Goal: Task Accomplishment & Management: Manage account settings

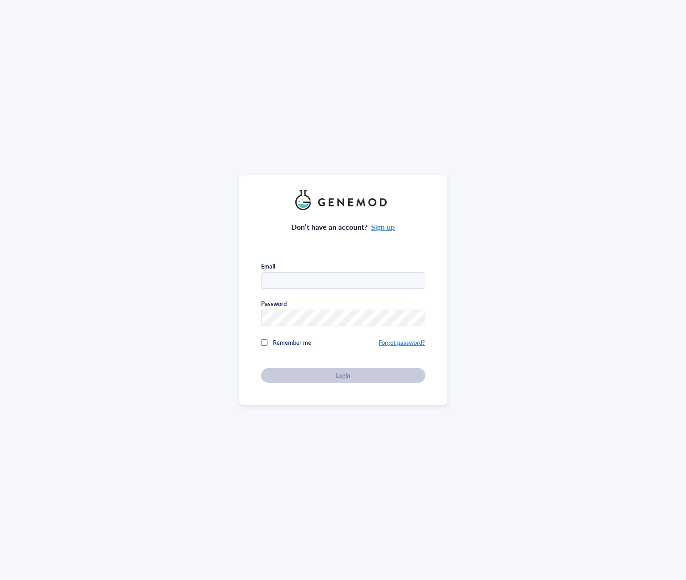
type input "celltherapy@genemod.net"
click at [336, 376] on span "Login" at bounding box center [343, 375] width 14 height 8
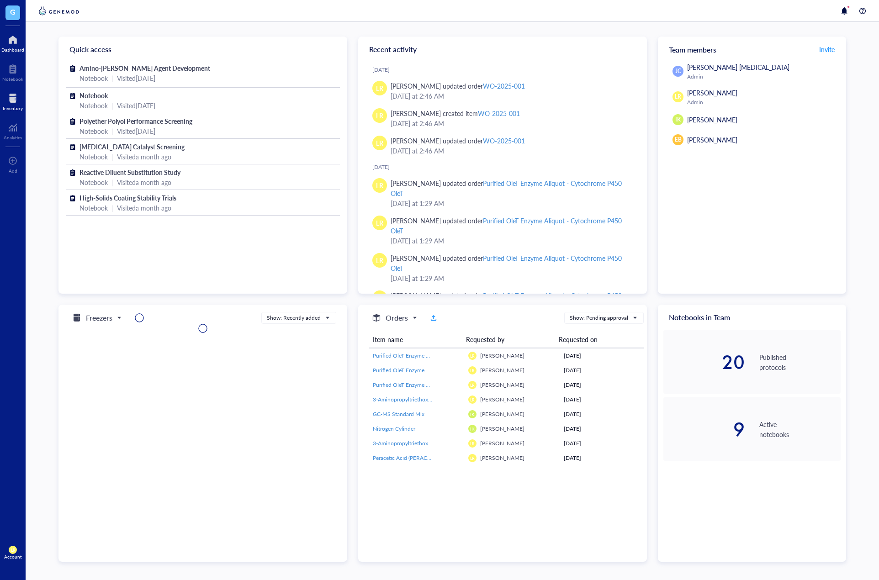
click at [18, 102] on div at bounding box center [13, 98] width 20 height 15
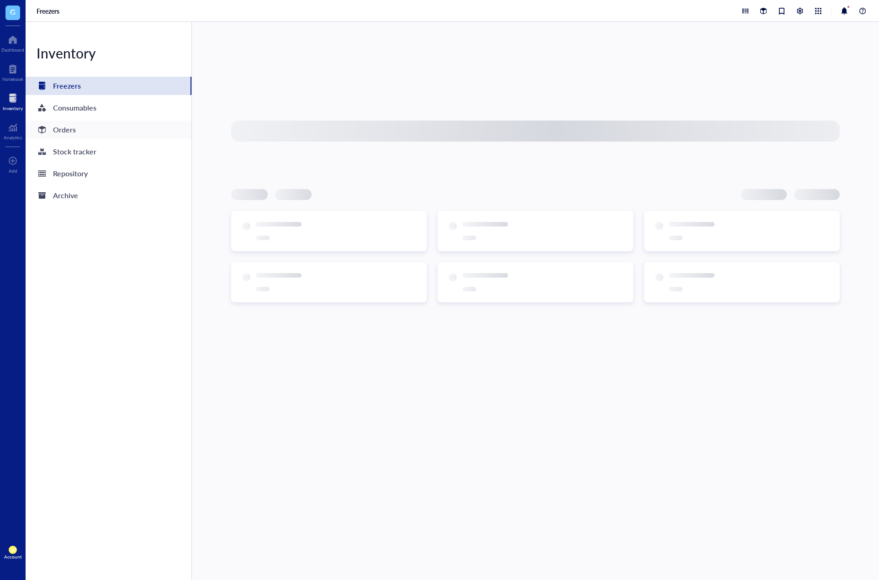
click at [68, 124] on div "Orders" at bounding box center [64, 129] width 23 height 13
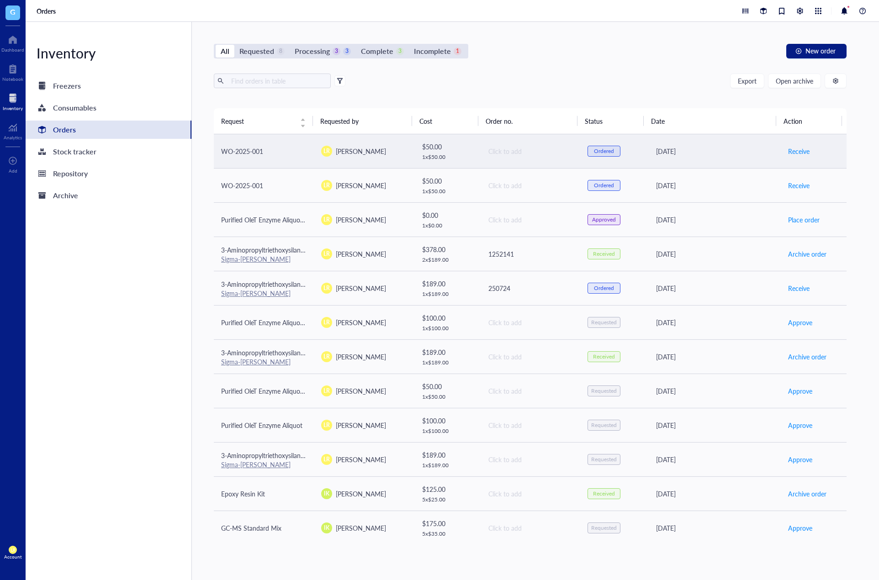
click at [470, 153] on td "$ 50.00 1 x $ 50.00" at bounding box center [447, 151] width 67 height 34
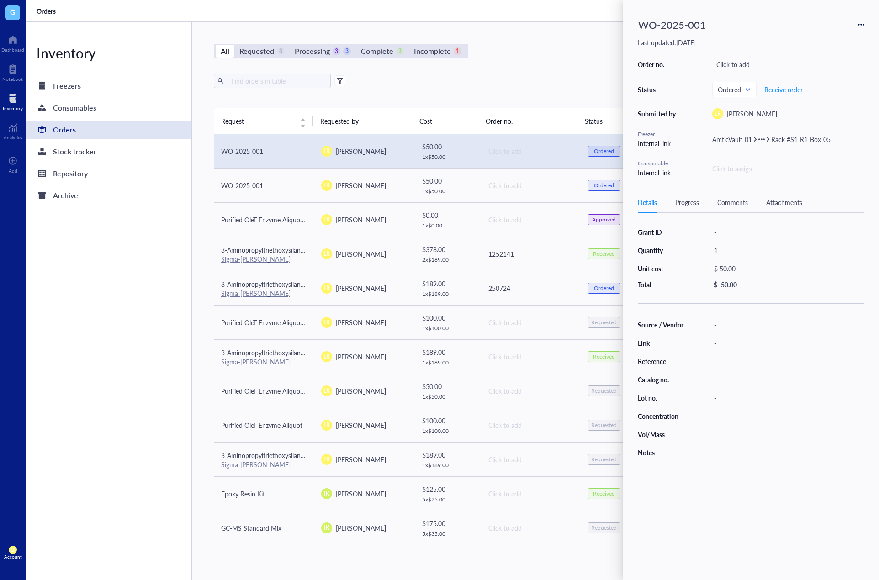
click at [862, 26] on icon at bounding box center [861, 24] width 6 height 6
click at [771, 32] on div "WO-2025-001" at bounding box center [750, 25] width 226 height 20
click at [744, 95] on span at bounding box center [733, 90] width 33 height 14
click at [747, 207] on div "Denied" at bounding box center [738, 208] width 20 height 10
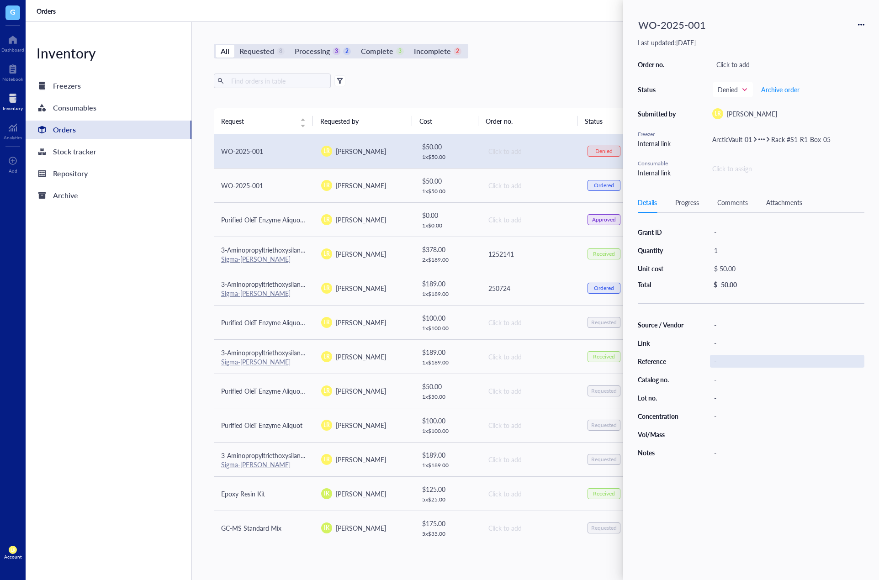
click at [792, 359] on div "-" at bounding box center [787, 361] width 154 height 13
click at [588, 69] on div "All Requested 8 Processing 3 2 Complete 3 Incomplete 2 New order Export Open ar…" at bounding box center [530, 301] width 676 height 558
click at [600, 58] on div "All Requested 8 Processing 3 2 Complete 3 Incomplete 2 New order Export Open ar…" at bounding box center [530, 301] width 676 height 558
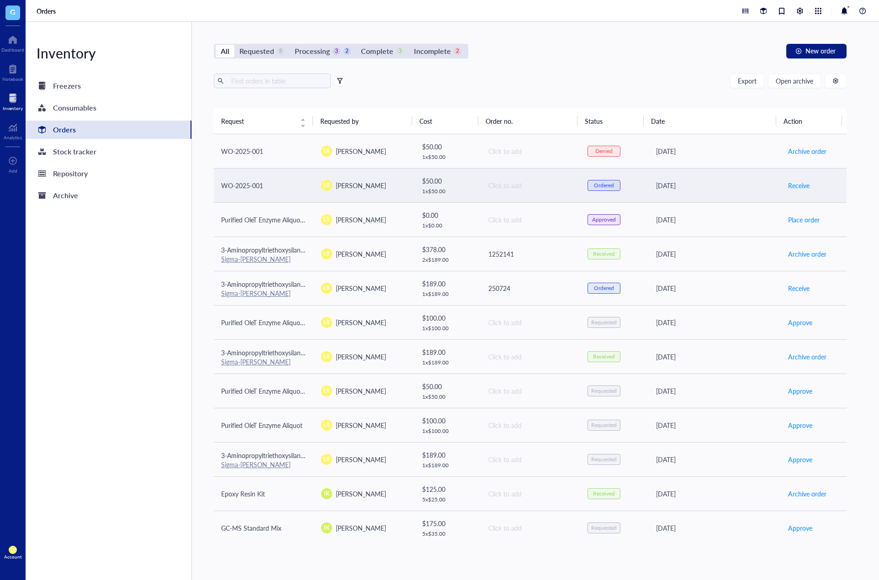
click at [530, 190] on td "Click to add" at bounding box center [530, 185] width 100 height 34
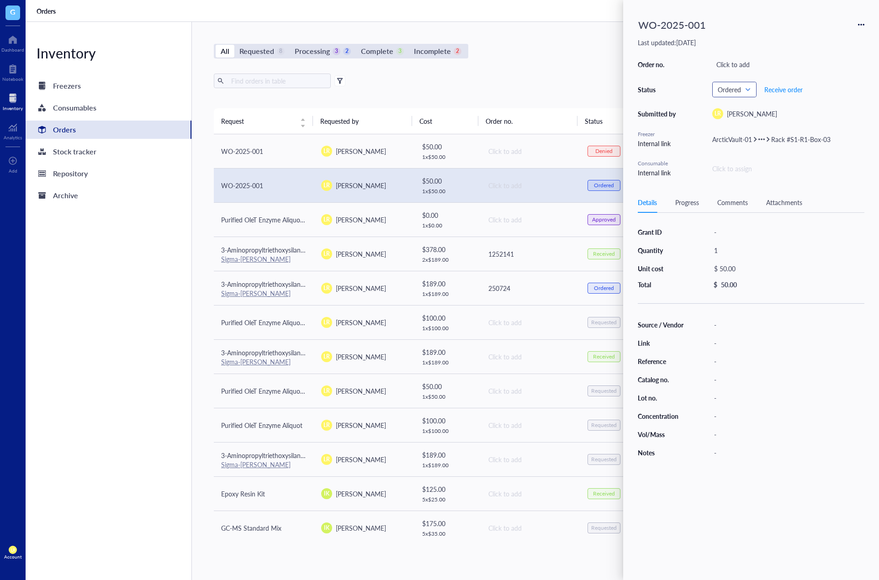
click at [743, 89] on span "Ordered" at bounding box center [733, 89] width 32 height 8
click at [611, 77] on div "Export Open archive" at bounding box center [530, 81] width 632 height 15
click at [581, 63] on div "All Requested 8 Processing 3 2 Complete 3 Incomplete 2 New order Export Open ar…" at bounding box center [530, 301] width 676 height 558
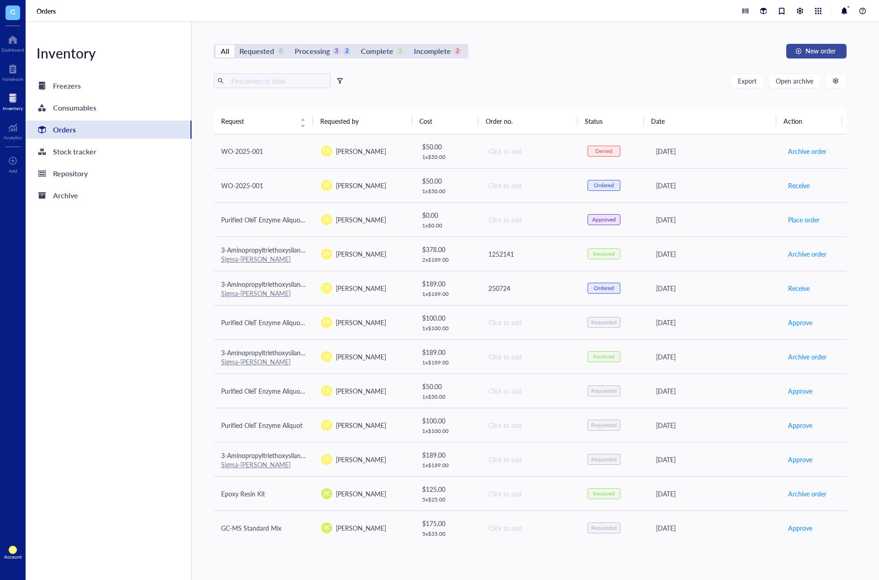
click at [796, 53] on div "button" at bounding box center [798, 51] width 6 height 6
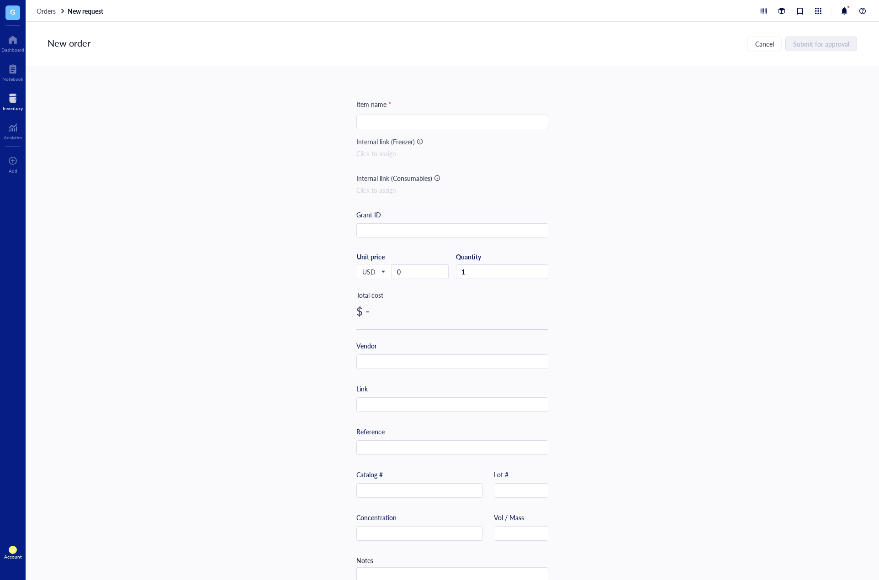
click at [450, 123] on input "search" at bounding box center [452, 122] width 181 height 14
click at [44, 16] on div "Orders New request" at bounding box center [452, 11] width 853 height 22
click at [45, 13] on span "Orders" at bounding box center [46, 10] width 19 height 9
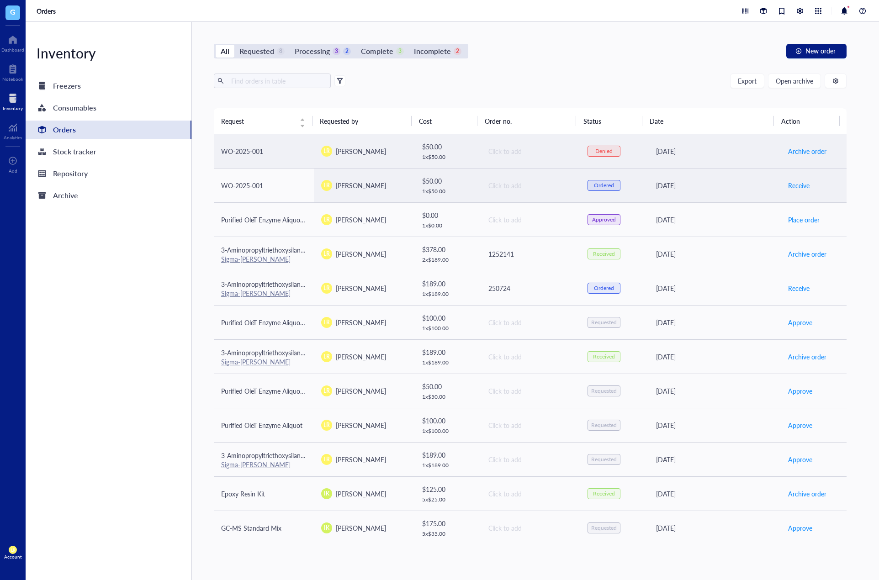
click at [525, 156] on div "Click to add" at bounding box center [530, 151] width 84 height 10
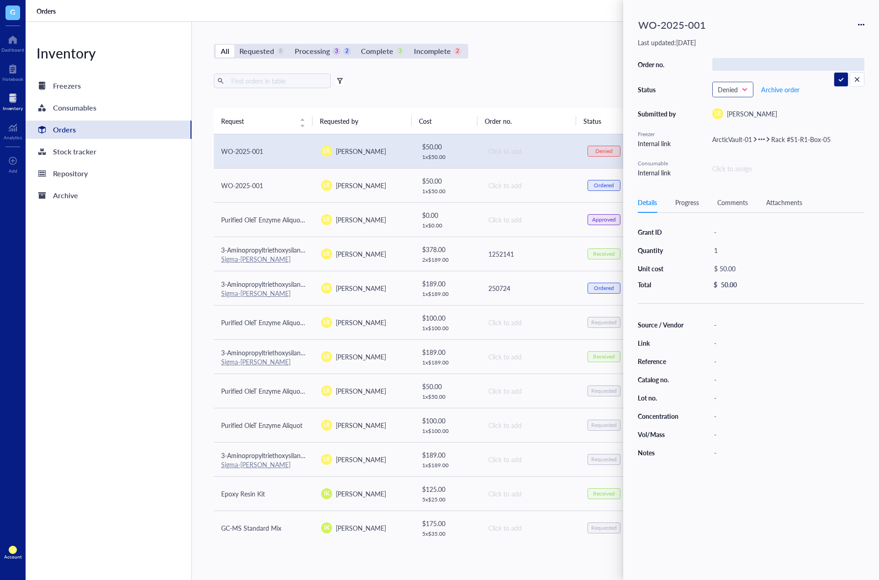
click at [743, 91] on span "Denied" at bounding box center [731, 89] width 28 height 8
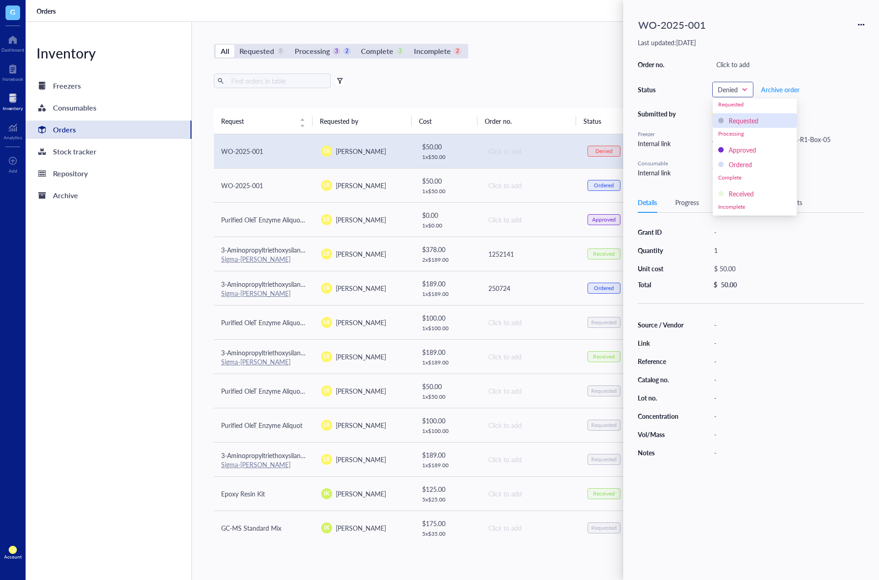
scroll to position [15, 0]
click at [747, 108] on div "Requested" at bounding box center [743, 106] width 30 height 10
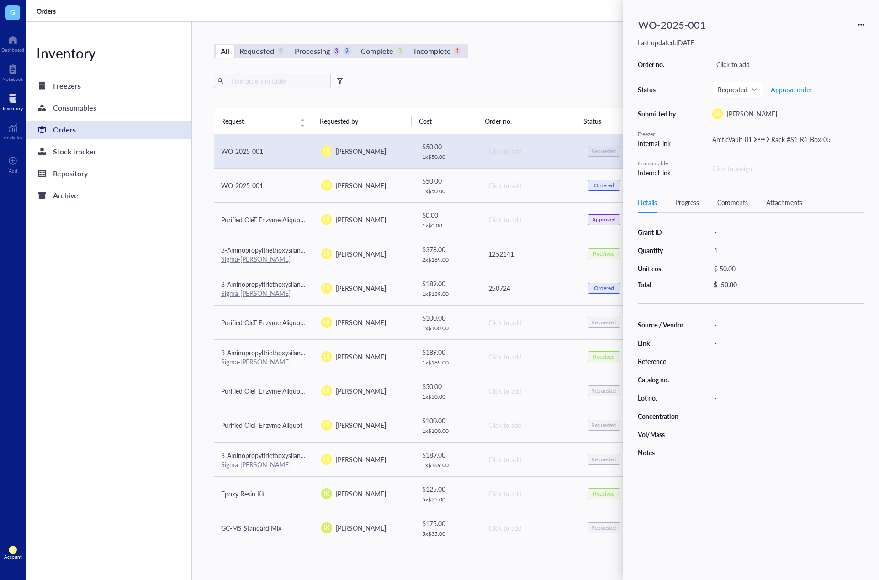
click at [573, 76] on div "Export Open archive" at bounding box center [530, 81] width 632 height 15
click at [588, 49] on div "All Requested 9 Processing 3 2 Complete 3 Incomplete 1 New order" at bounding box center [530, 51] width 632 height 15
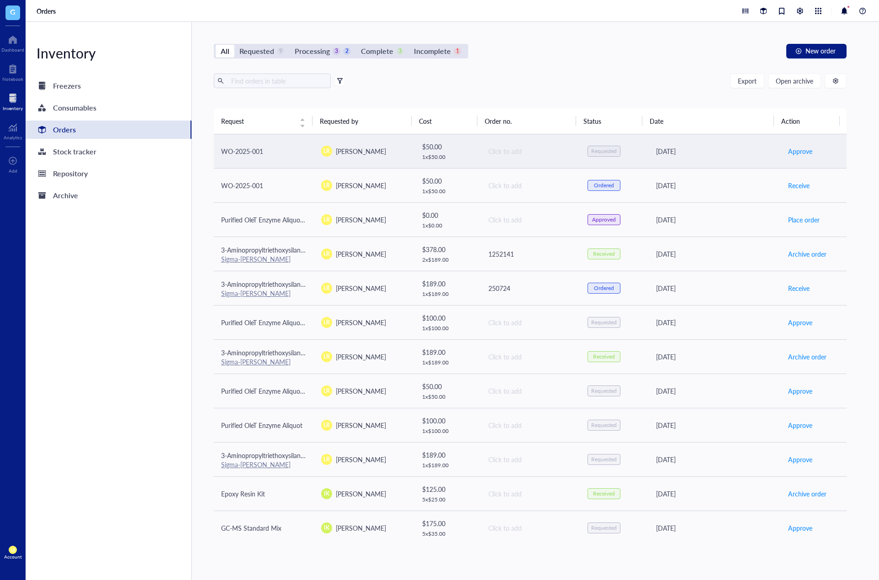
click at [544, 155] on div "Click to add" at bounding box center [530, 151] width 84 height 10
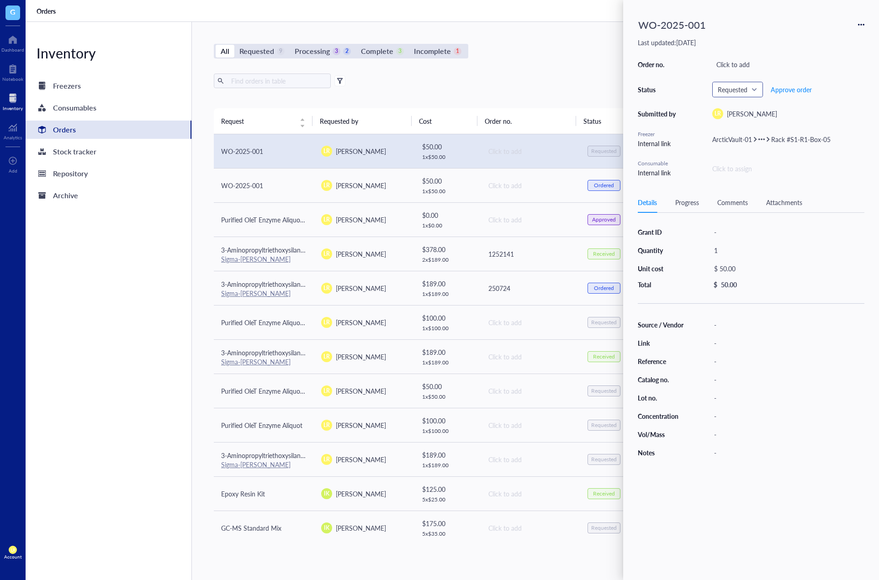
click at [727, 89] on span "Requested" at bounding box center [736, 89] width 38 height 8
click at [743, 210] on div "Denied" at bounding box center [738, 208] width 20 height 10
click at [549, 68] on div "All Requested 8 Processing 3 2 Complete 3 Incomplete 2 New order Export Open ar…" at bounding box center [530, 301] width 676 height 558
click at [732, 91] on span "Denied" at bounding box center [731, 89] width 28 height 8
click at [561, 65] on div "All Requested 8 Processing 3 2 Complete 3 Incomplete 2 New order Export Open ar…" at bounding box center [530, 301] width 676 height 558
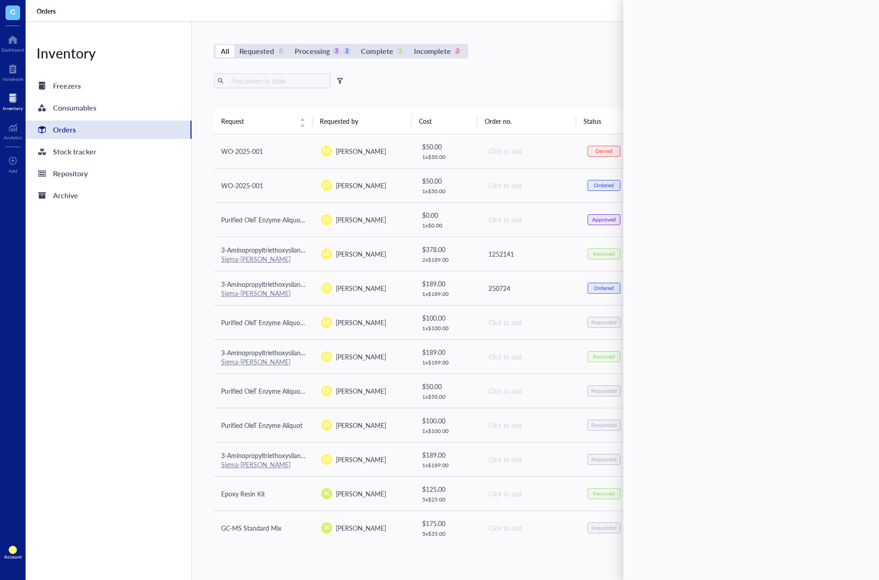
click at [606, 76] on div "Export Open archive" at bounding box center [530, 81] width 632 height 15
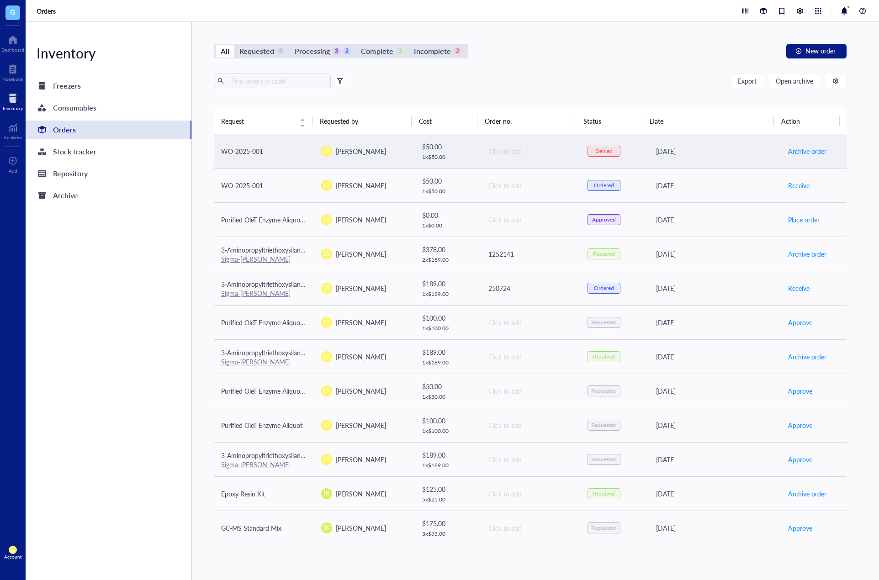
click at [571, 153] on td "Click to add" at bounding box center [530, 151] width 100 height 34
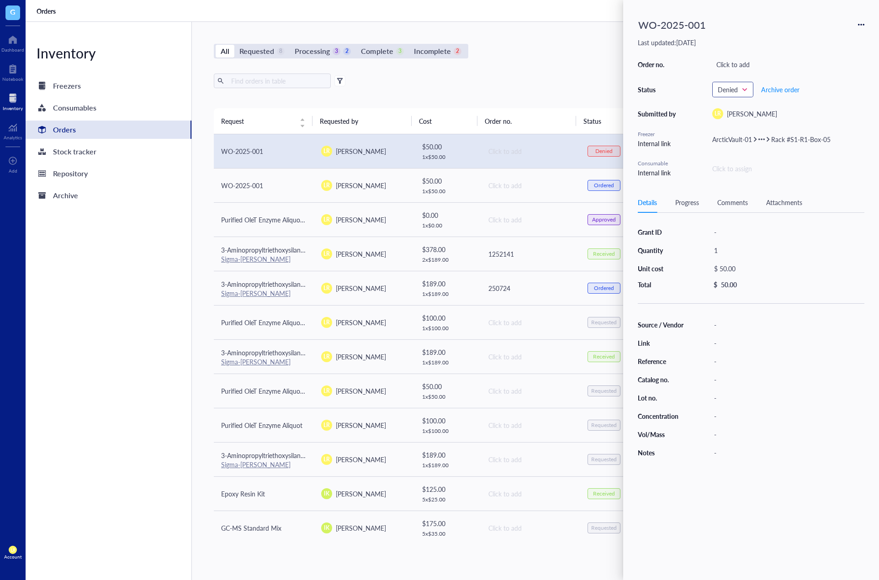
click at [723, 95] on input "search" at bounding box center [728, 90] width 22 height 14
click at [730, 109] on div "Requested" at bounding box center [743, 106] width 30 height 10
click at [597, 87] on div "Export Open archive" at bounding box center [530, 81] width 632 height 15
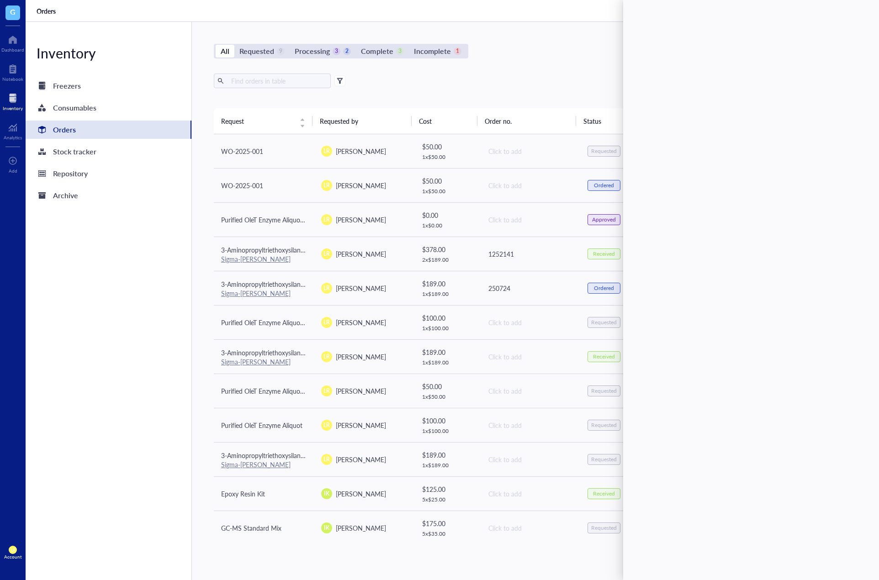
click at [597, 87] on div "Export Open archive" at bounding box center [530, 81] width 632 height 15
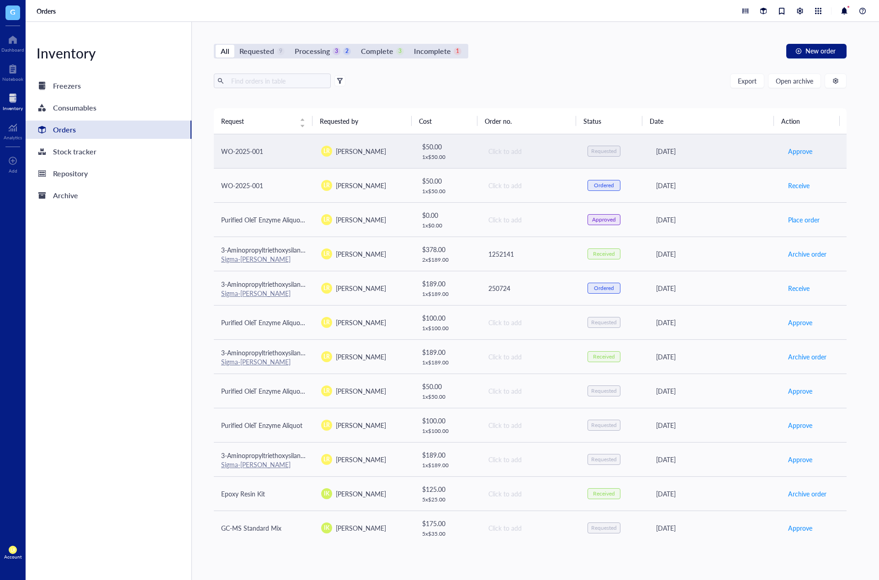
click at [569, 153] on td "Click to add" at bounding box center [530, 151] width 100 height 34
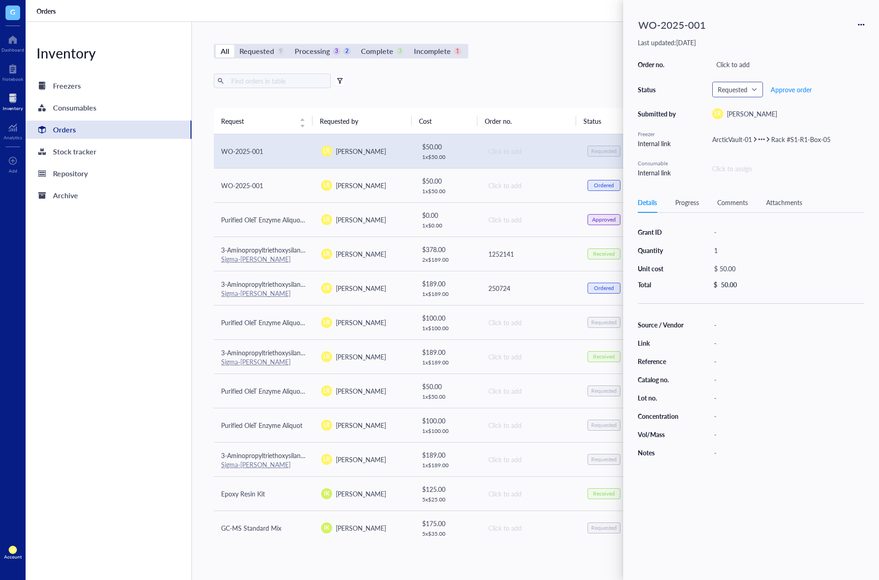
click at [736, 91] on span "Requested" at bounding box center [736, 89] width 38 height 8
click at [555, 73] on div "All Requested 9 Processing 3 2 Complete 3 Incomplete 1 New order Export Open ar…" at bounding box center [530, 301] width 676 height 558
click at [606, 153] on div "Requested" at bounding box center [604, 150] width 26 height 7
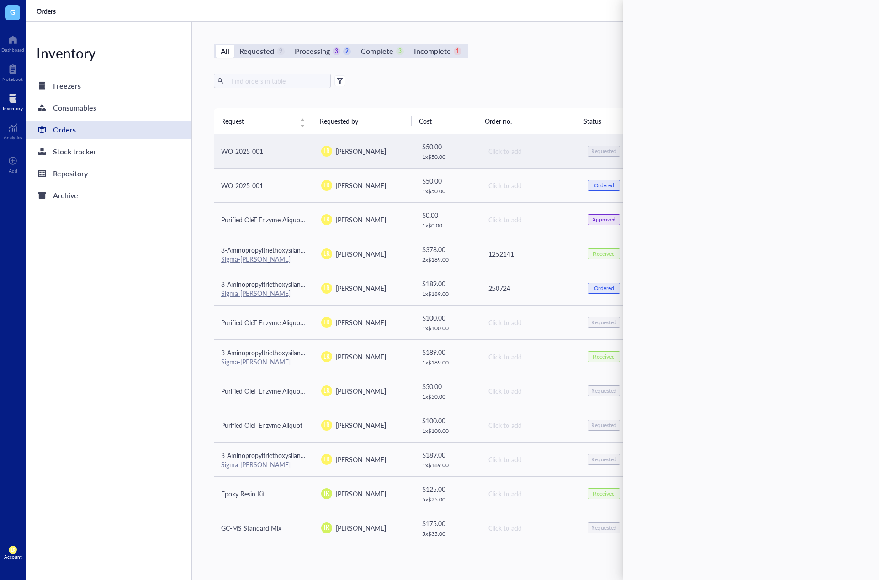
click at [603, 153] on div "Requested" at bounding box center [604, 150] width 26 height 7
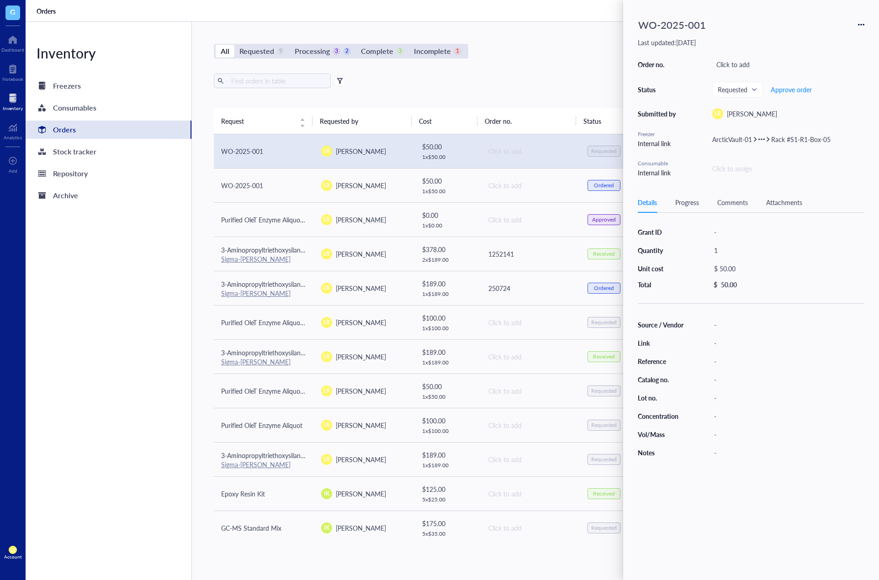
click at [583, 45] on div "All Requested 9 Processing 3 2 Complete 3 Incomplete 1 New order" at bounding box center [530, 51] width 632 height 15
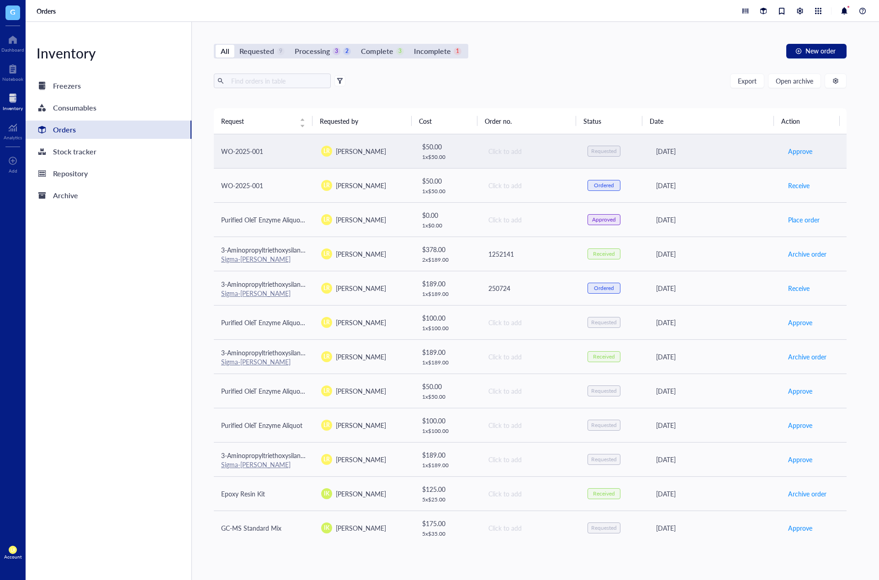
click at [600, 152] on div "Requested" at bounding box center [604, 150] width 26 height 7
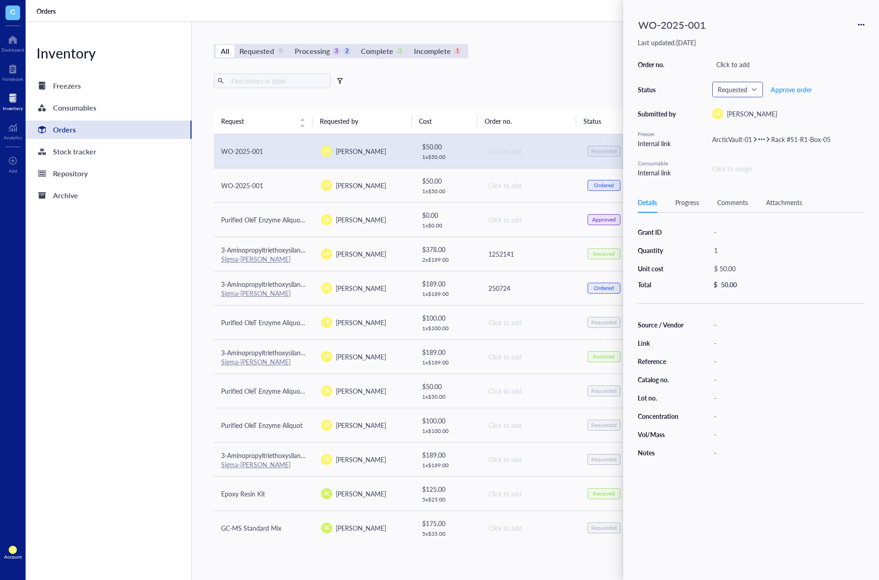
click at [734, 90] on span "Requested" at bounding box center [736, 89] width 38 height 8
drag, startPoint x: 750, startPoint y: 92, endPoint x: 748, endPoint y: 100, distance: 8.0
click at [750, 92] on span "Requested" at bounding box center [736, 89] width 38 height 8
click at [861, 26] on icon at bounding box center [861, 24] width 6 height 6
click at [812, 80] on span "Delete" at bounding box center [831, 82] width 52 height 10
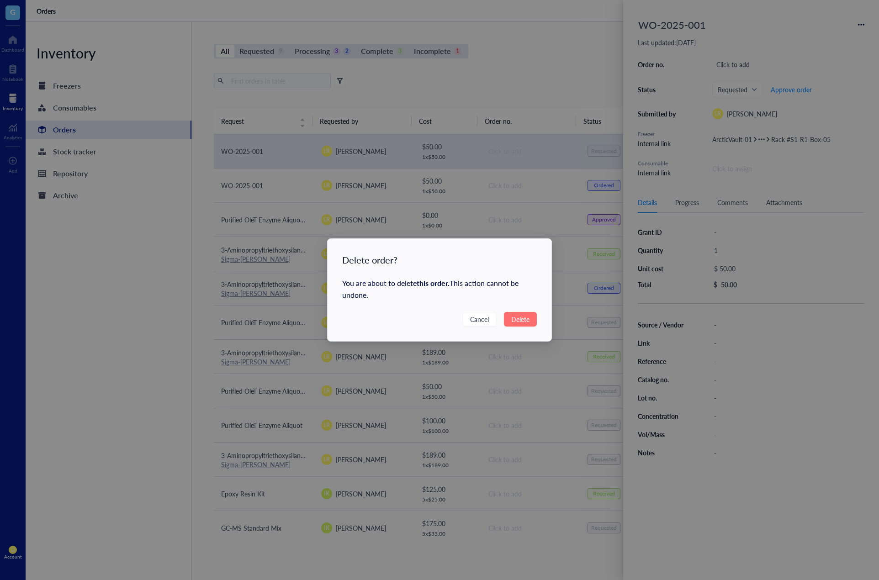
click at [526, 318] on span "Delete" at bounding box center [520, 319] width 18 height 10
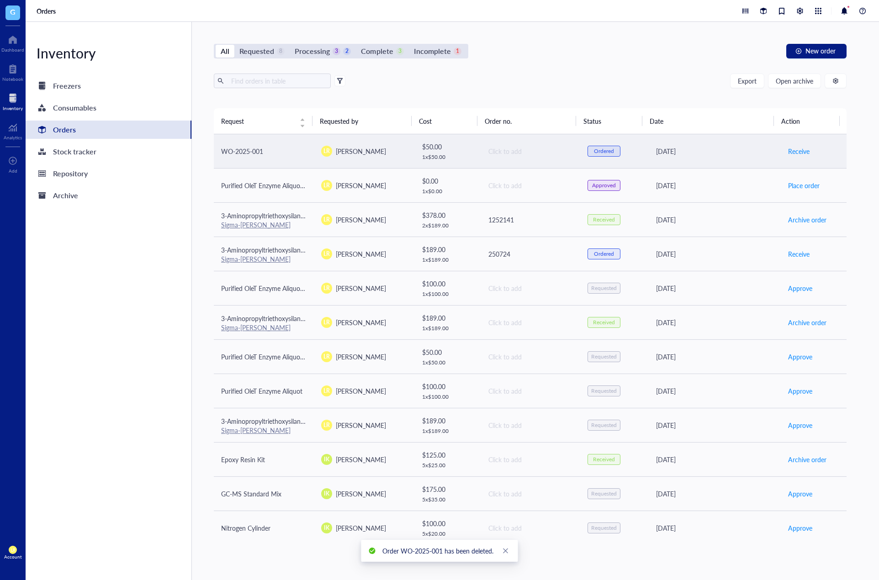
click at [548, 148] on div "Click to add" at bounding box center [530, 151] width 84 height 10
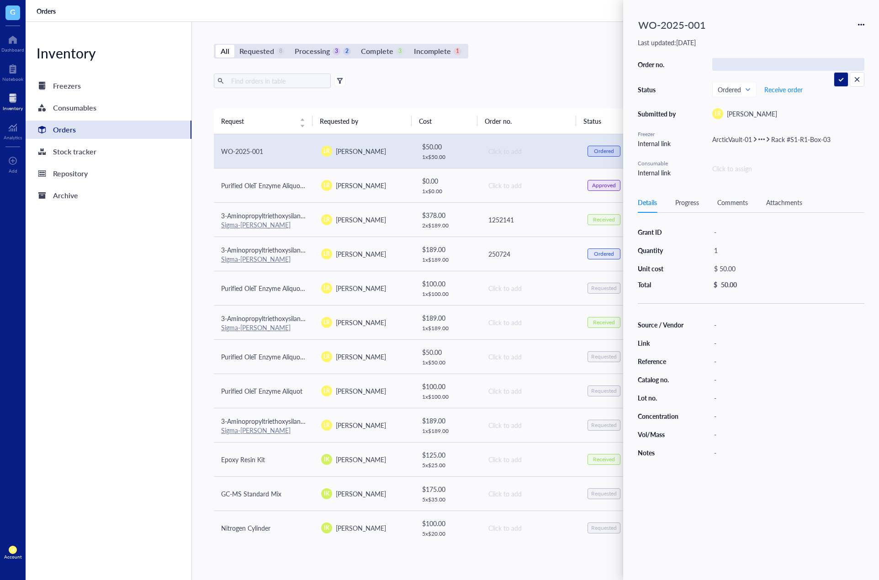
click at [858, 29] on div "WO-2025-001" at bounding box center [750, 25] width 226 height 20
click at [860, 27] on icon at bounding box center [861, 24] width 6 height 6
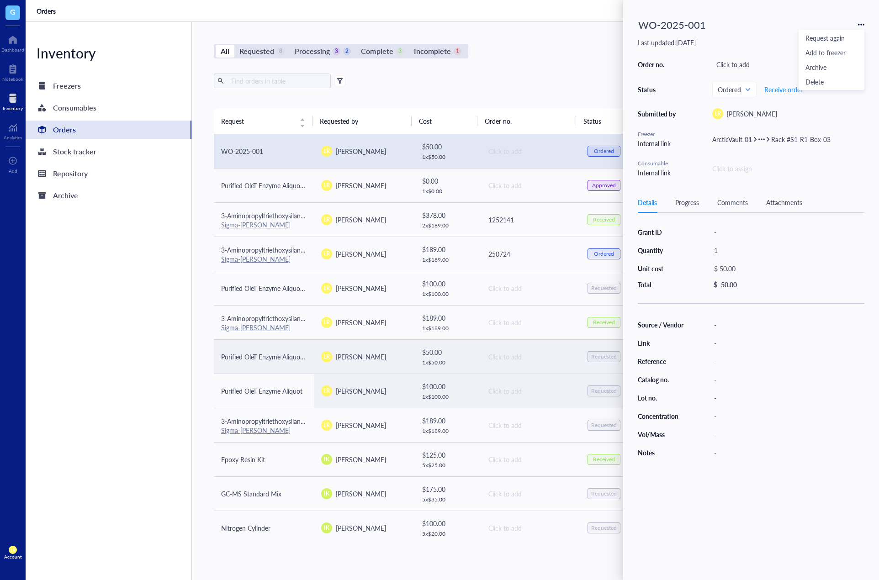
drag, startPoint x: 520, startPoint y: 399, endPoint x: 438, endPoint y: 359, distance: 90.9
click at [520, 399] on td "Click to add" at bounding box center [530, 391] width 100 height 34
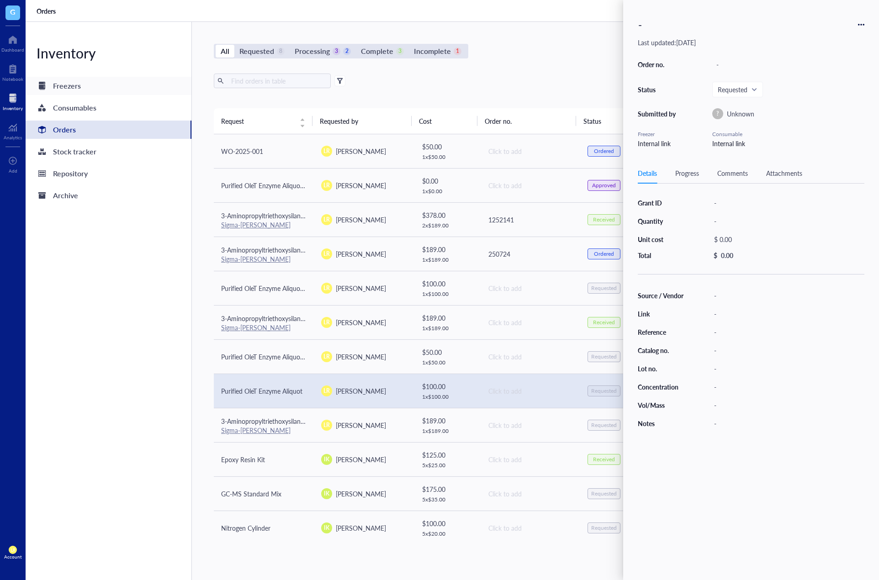
click at [111, 87] on div "Freezers" at bounding box center [109, 86] width 166 height 18
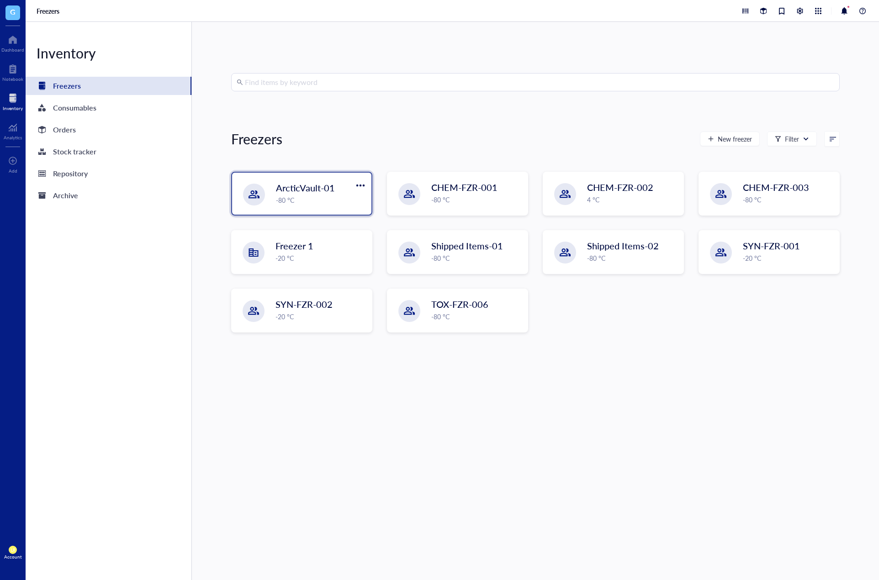
click at [297, 188] on span "ArcticVault-01" at bounding box center [305, 187] width 59 height 13
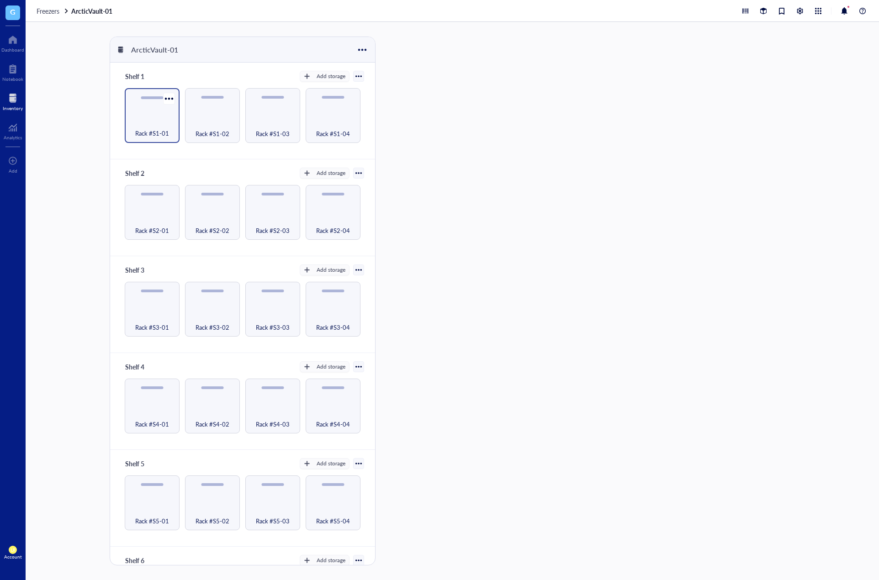
click at [135, 118] on div "Rack #S1-01" at bounding box center [152, 128] width 46 height 20
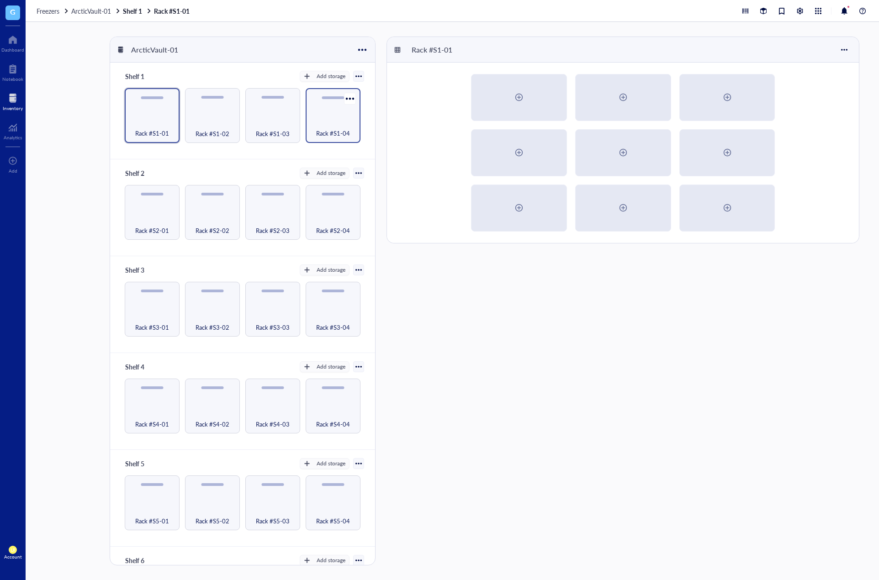
click at [328, 123] on div "Rack #S1-04" at bounding box center [333, 128] width 46 height 20
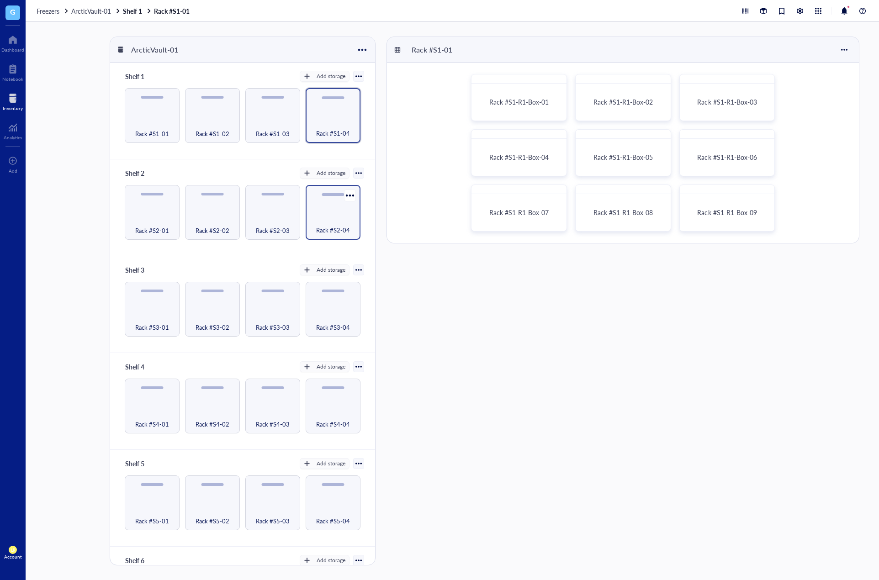
click at [328, 217] on div "Rack #S2-04" at bounding box center [333, 225] width 46 height 20
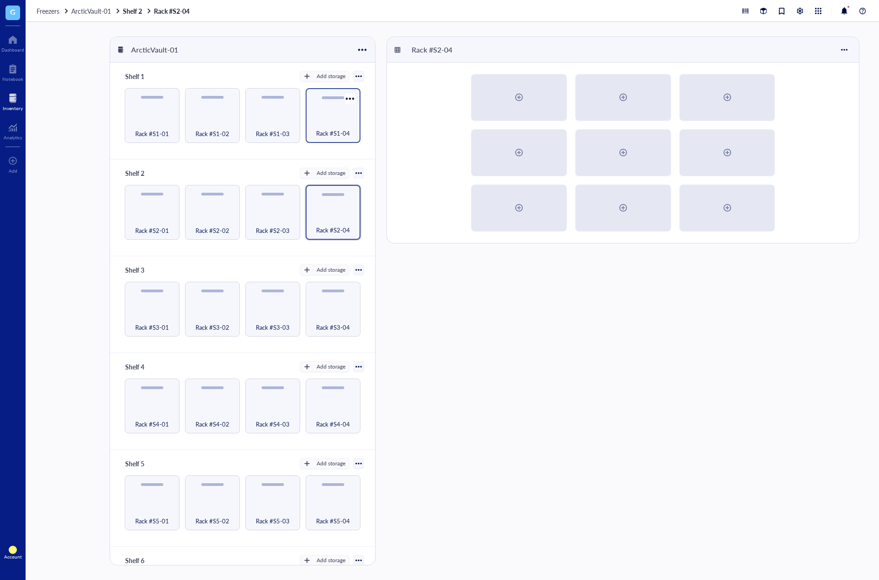
click at [324, 110] on div "Rack #S1-04" at bounding box center [332, 115] width 55 height 55
click at [274, 125] on div "Rack #S1-03" at bounding box center [273, 128] width 46 height 20
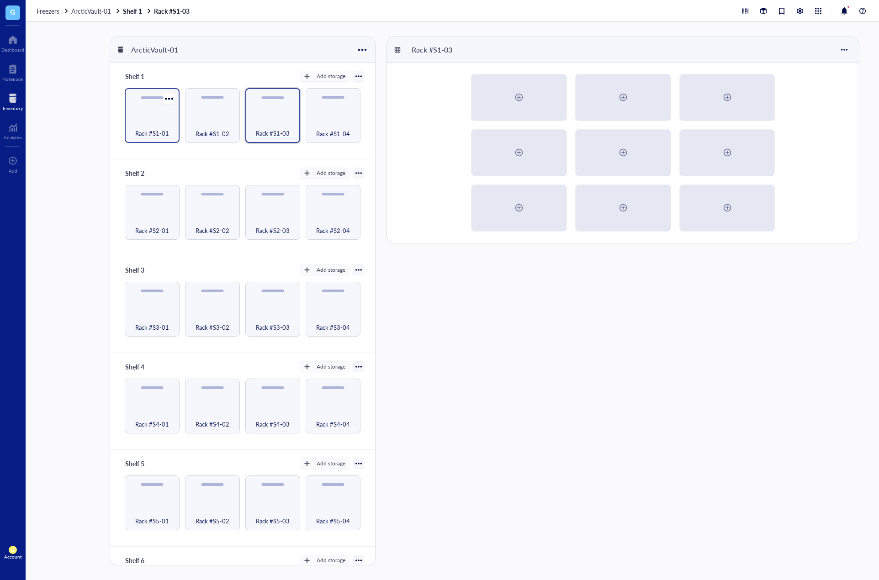
click at [164, 122] on div "Rack #S1-01" at bounding box center [152, 128] width 46 height 20
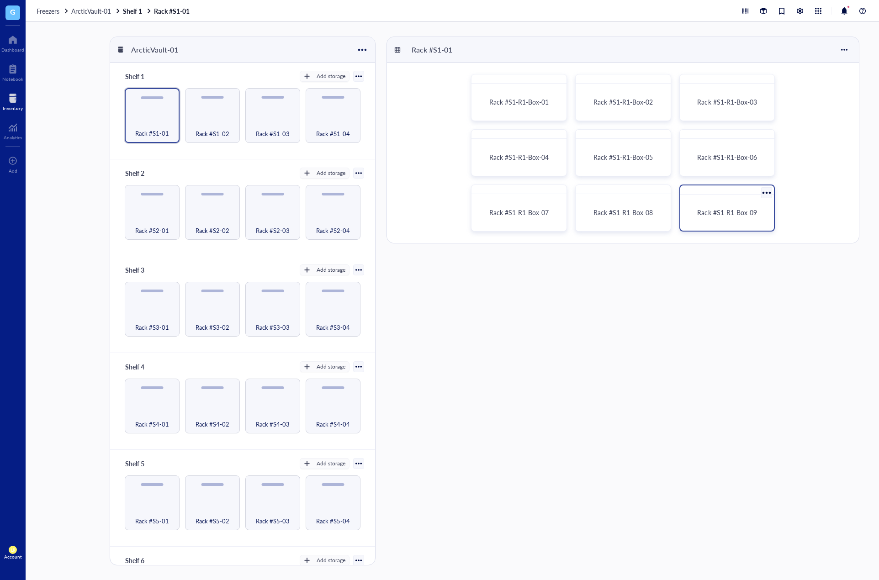
click at [721, 213] on span "Rack #S1-R1-Box-09" at bounding box center [726, 212] width 59 height 9
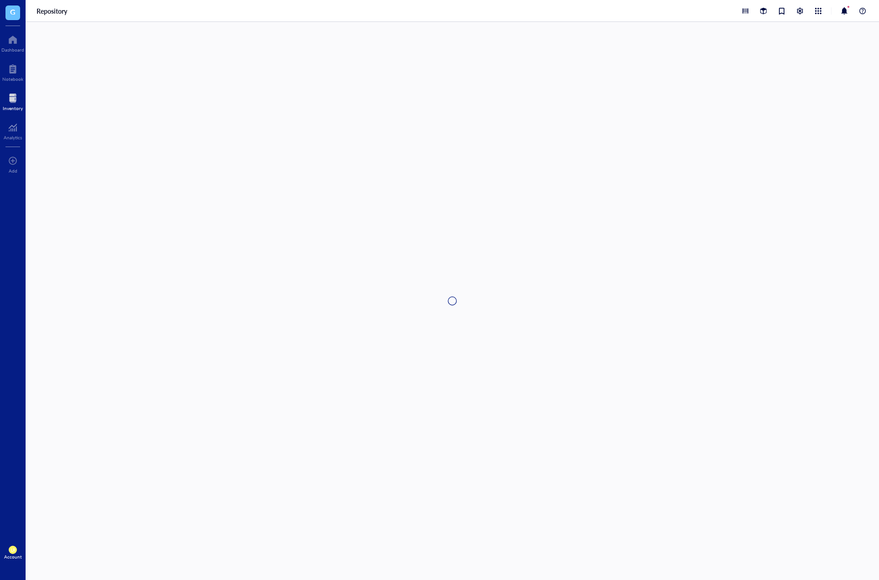
type textarea "Keep everyone on the same page…"
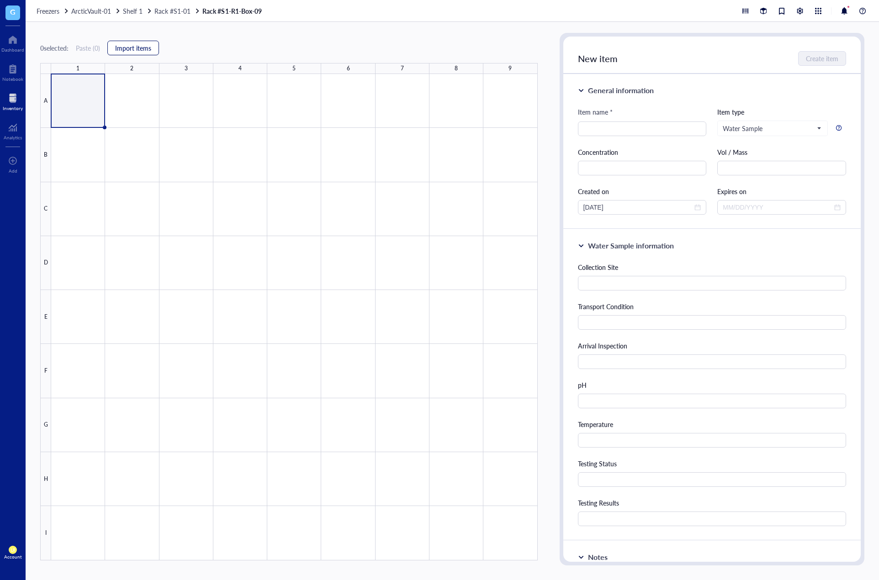
click at [127, 52] on span "Import items" at bounding box center [133, 47] width 36 height 7
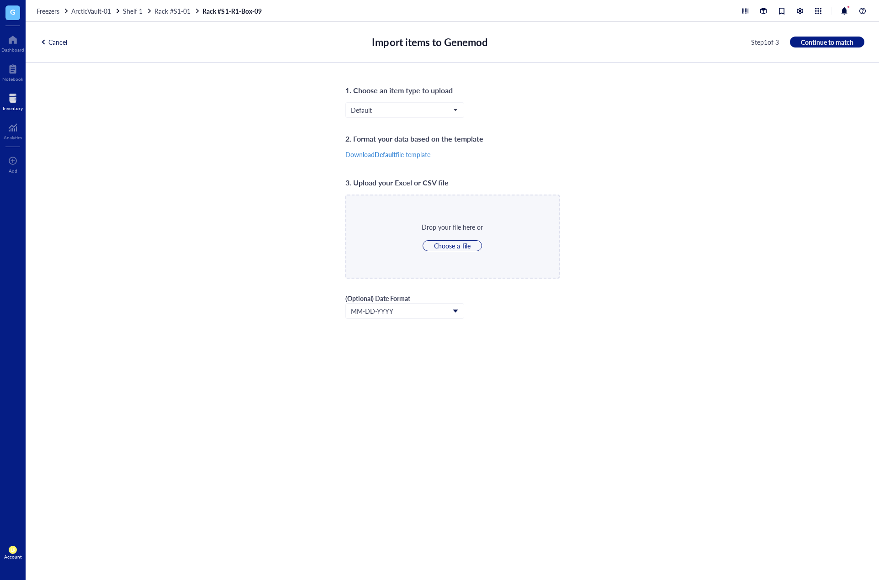
click at [46, 42] on div at bounding box center [43, 42] width 6 height 6
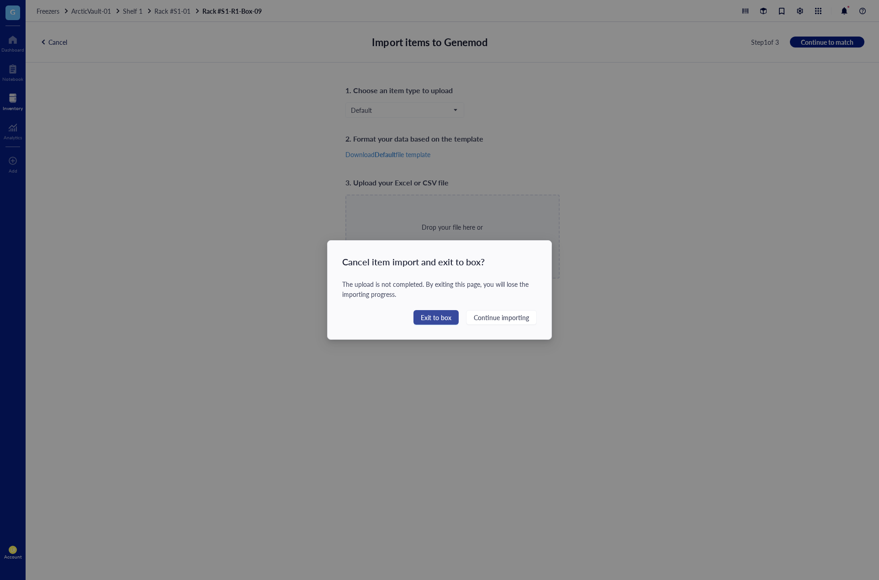
click at [438, 317] on span "Exit to box" at bounding box center [436, 317] width 31 height 10
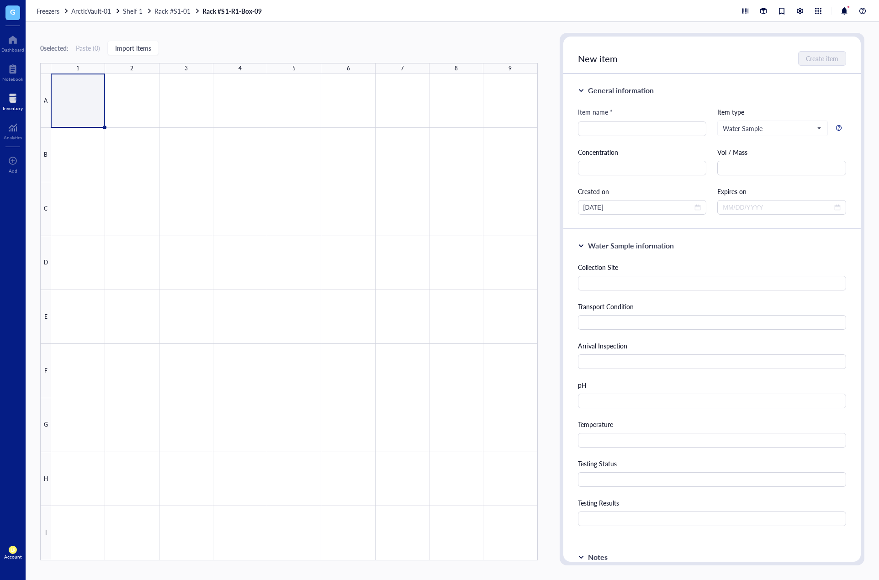
click at [874, 435] on div "0 selected: Paste ( 0 ) Import items 1 2 3 4 5 6 7 8 9 A B C D E F G H I Rack #…" at bounding box center [452, 301] width 853 height 558
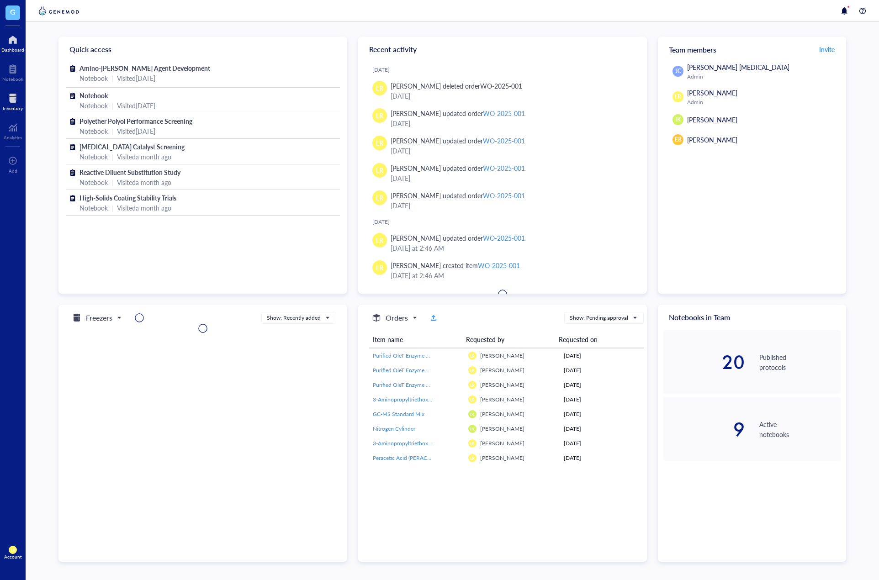
click at [13, 104] on div at bounding box center [13, 98] width 20 height 15
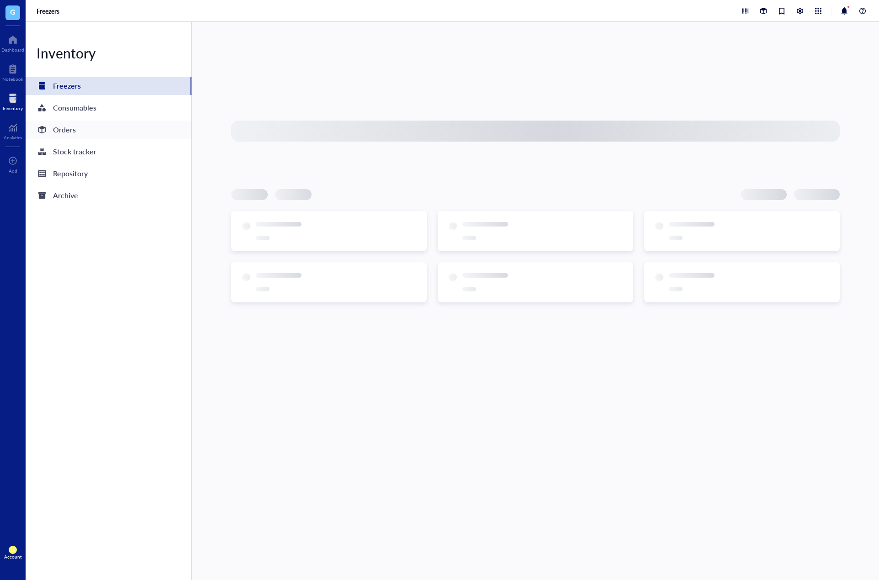
click at [55, 130] on div "Orders" at bounding box center [64, 129] width 23 height 13
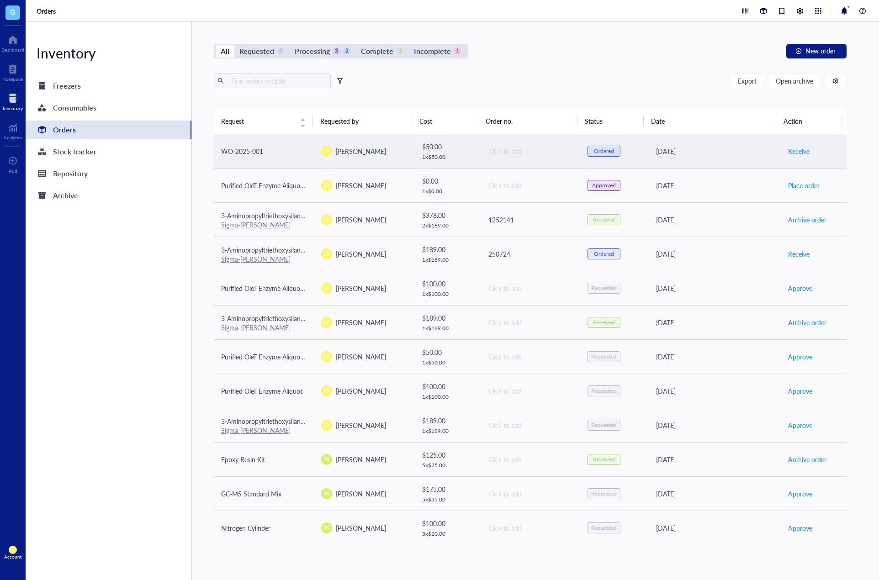
click at [606, 156] on div "Ordered" at bounding box center [603, 151] width 33 height 11
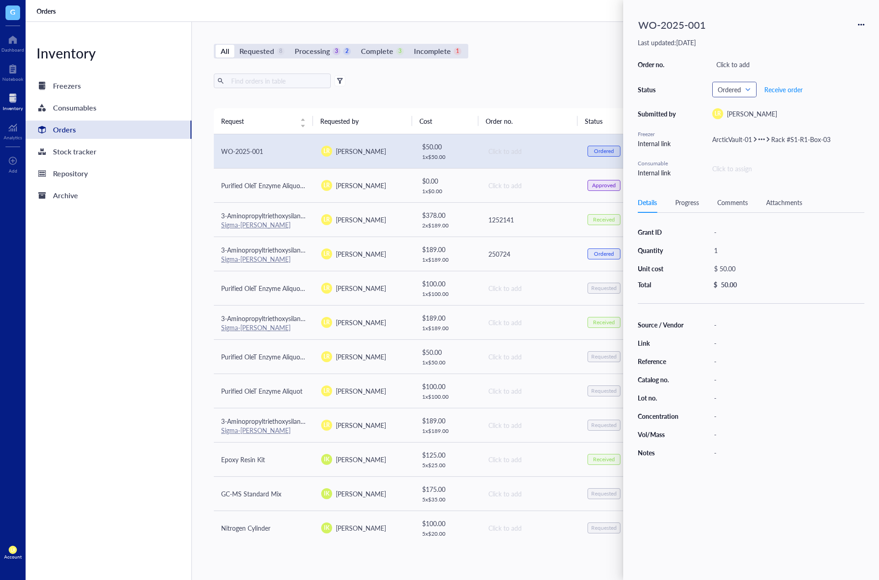
click at [737, 92] on span "Ordered" at bounding box center [733, 89] width 32 height 8
click at [753, 212] on div "Denied" at bounding box center [754, 208] width 73 height 10
click at [738, 97] on div "Denied Denied Requested Requested Processing Approved Ordered Complete Received…" at bounding box center [732, 90] width 41 height 16
click at [742, 91] on span "Denied" at bounding box center [731, 89] width 28 height 8
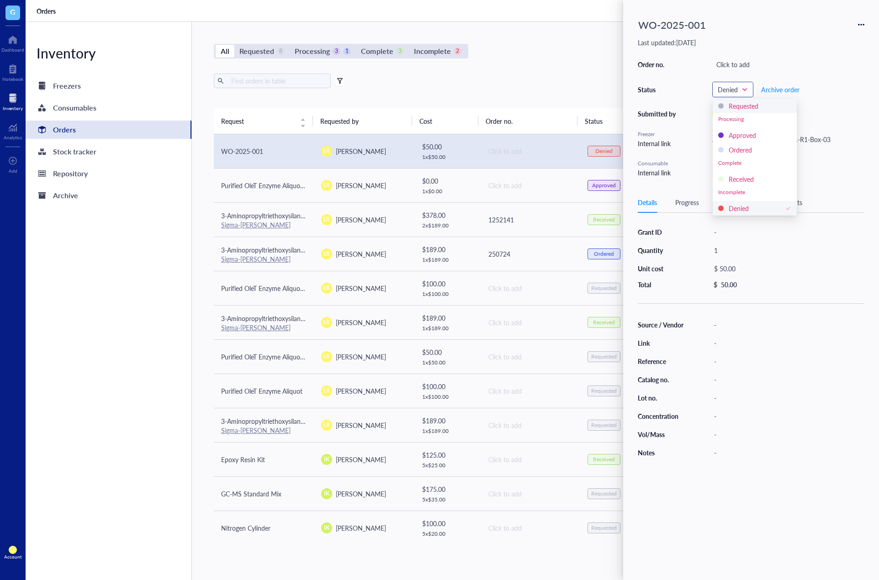
click at [752, 111] on div "Requested" at bounding box center [754, 106] width 84 height 15
click at [400, 105] on div "Export Open archive Requester Requested on Source / Vendor Last updated" at bounding box center [530, 91] width 632 height 35
click at [432, 100] on div "Export Open archive Requester Requested on Source / Vendor Last updated" at bounding box center [530, 91] width 632 height 35
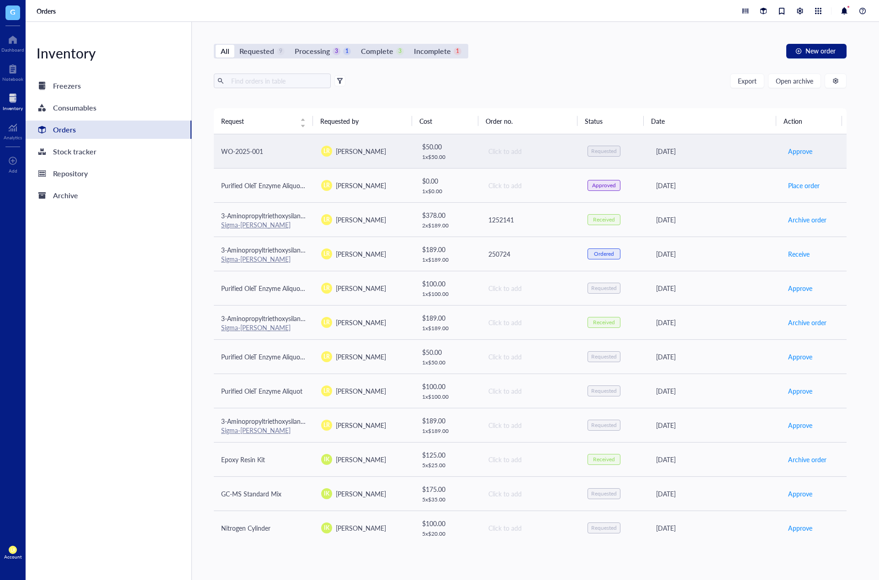
click at [632, 153] on div "Requested" at bounding box center [613, 151] width 52 height 11
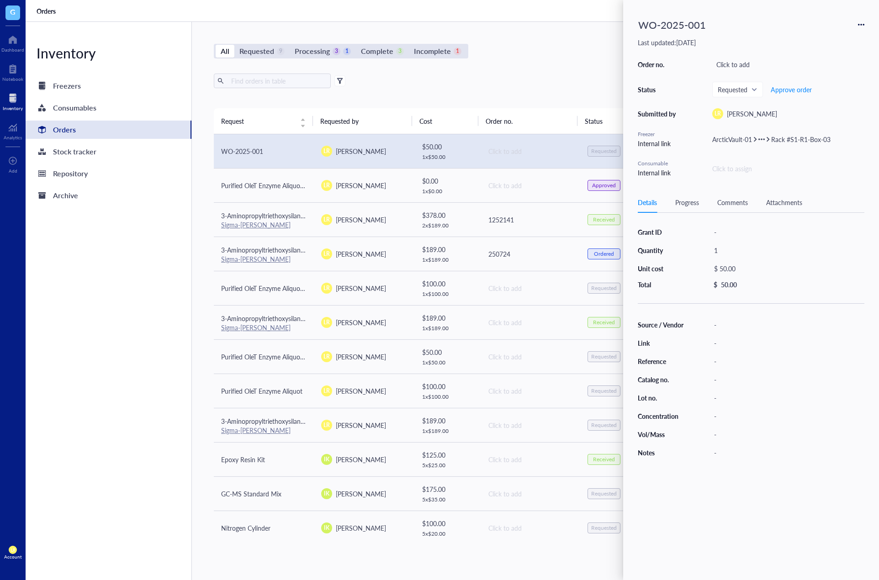
click at [857, 21] on div "WO-2025-001" at bounding box center [750, 25] width 226 height 20
click at [862, 27] on icon at bounding box center [861, 24] width 6 height 6
click at [829, 82] on span "Delete" at bounding box center [831, 82] width 52 height 10
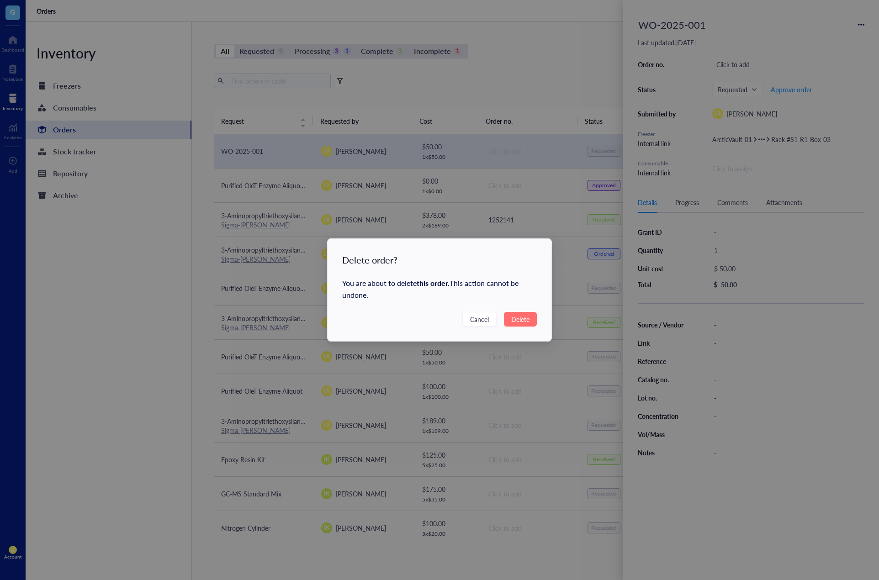
click at [513, 321] on span "Delete" at bounding box center [520, 319] width 18 height 10
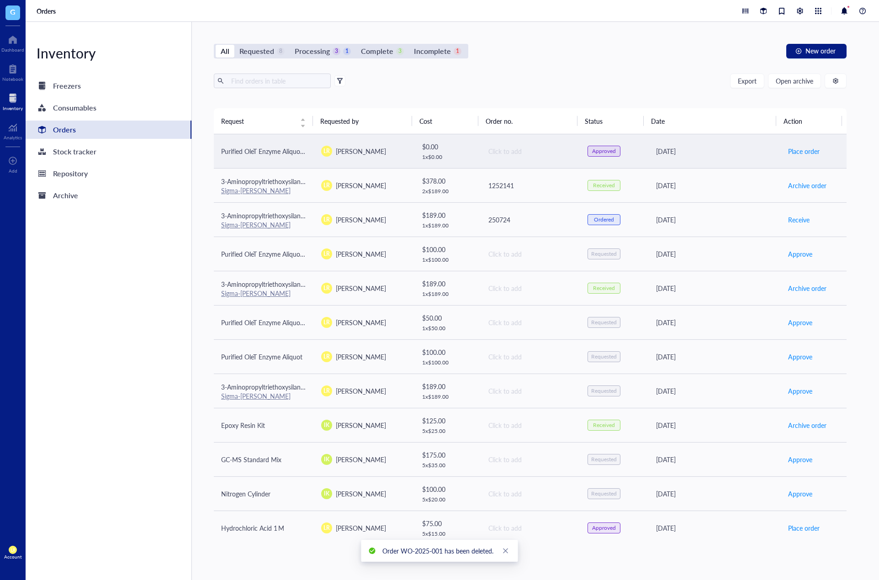
click at [333, 163] on td "LR [PERSON_NAME]" at bounding box center [364, 151] width 100 height 34
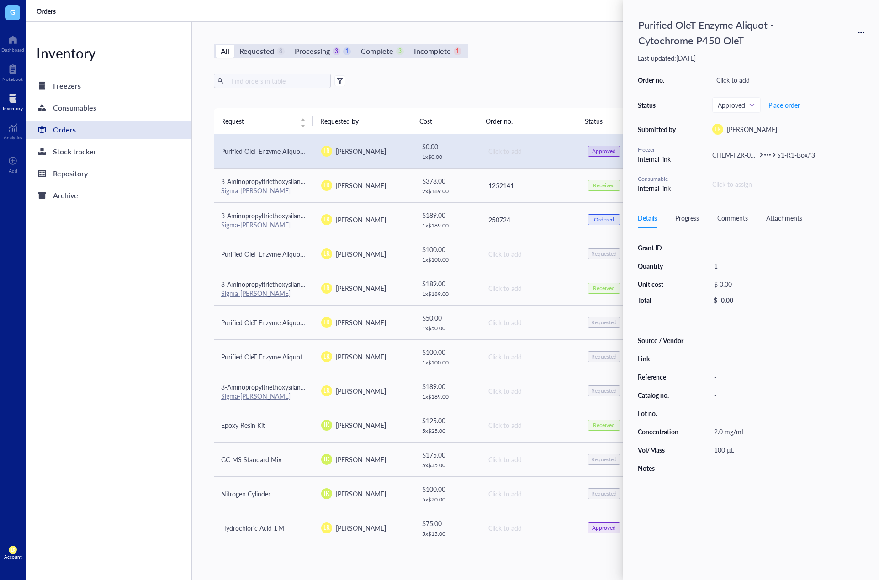
click at [166, 306] on div "Inventory Freezers Consumables Orders Stock tracker Repository Archive" at bounding box center [109, 301] width 166 height 558
